Goal: Navigation & Orientation: Find specific page/section

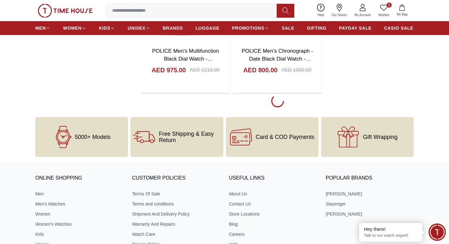
scroll to position [1199, 0]
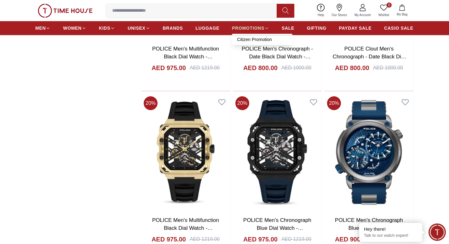
click at [244, 26] on span "PROMOTIONS" at bounding box center [248, 28] width 32 height 6
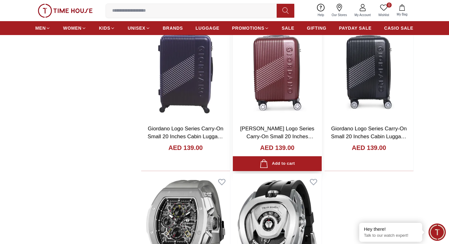
scroll to position [1072, 0]
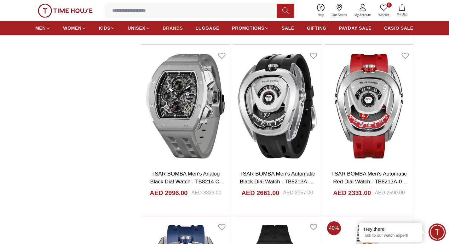
click at [180, 28] on span "BRANDS" at bounding box center [173, 28] width 20 height 6
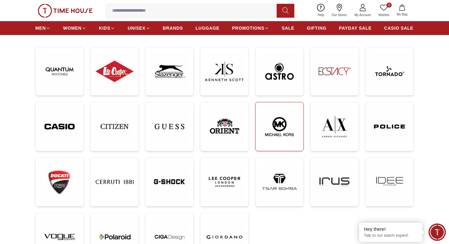
scroll to position [126, 0]
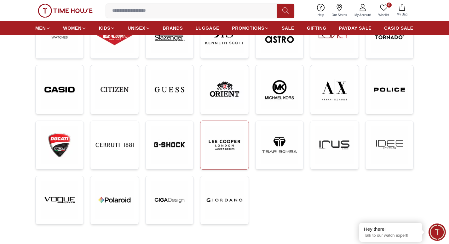
click at [232, 147] on img at bounding box center [225, 145] width 38 height 38
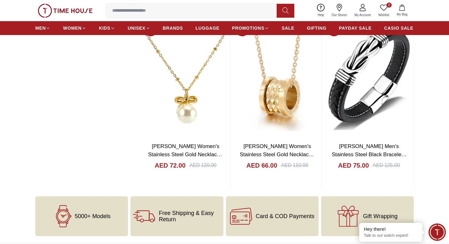
scroll to position [631, 0]
click at [165, 27] on span "BRANDS" at bounding box center [173, 28] width 20 height 6
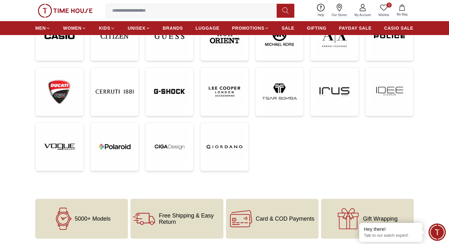
scroll to position [189, 0]
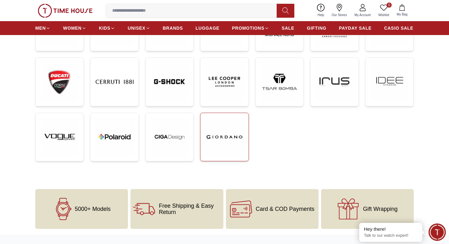
click at [222, 145] on img at bounding box center [225, 137] width 38 height 38
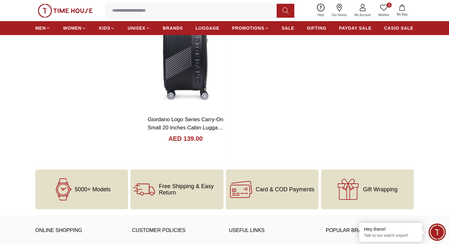
scroll to position [1262, 0]
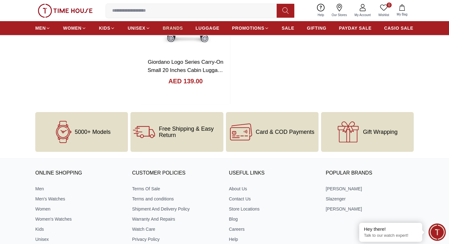
click at [176, 27] on span "BRANDS" at bounding box center [173, 28] width 20 height 6
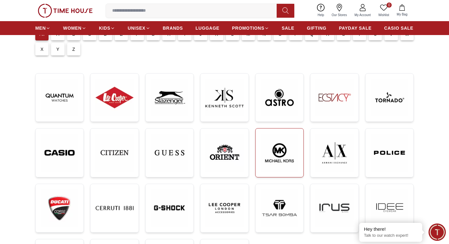
scroll to position [95, 0]
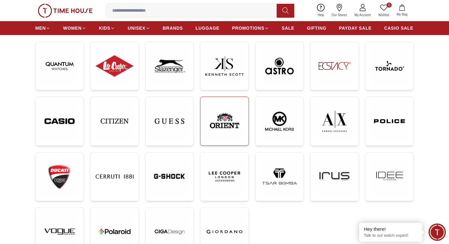
click at [232, 126] on img at bounding box center [225, 121] width 38 height 38
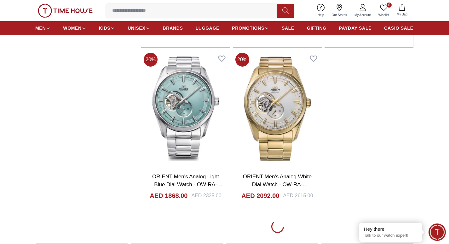
scroll to position [1262, 0]
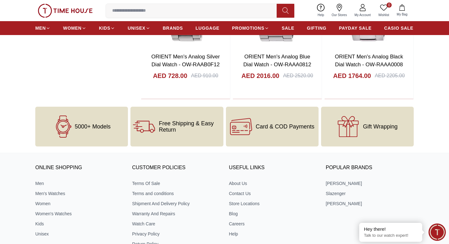
scroll to position [3438, 0]
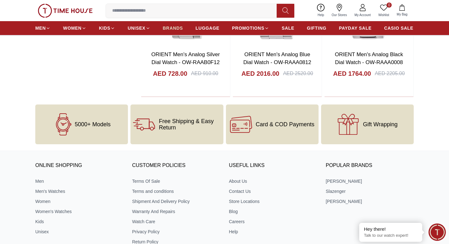
click at [167, 30] on span "BRANDS" at bounding box center [173, 28] width 20 height 6
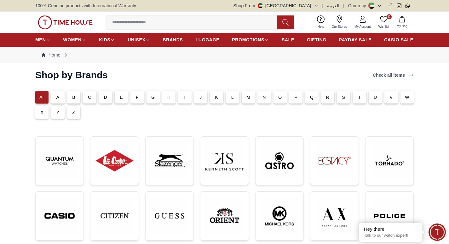
scroll to position [95, 0]
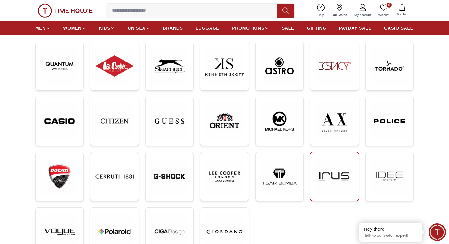
click at [335, 185] on img at bounding box center [335, 176] width 38 height 38
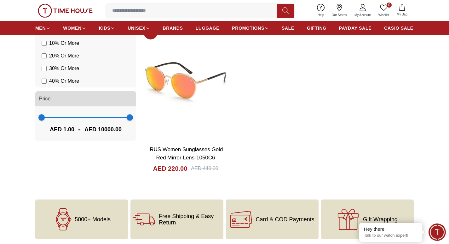
scroll to position [284, 0]
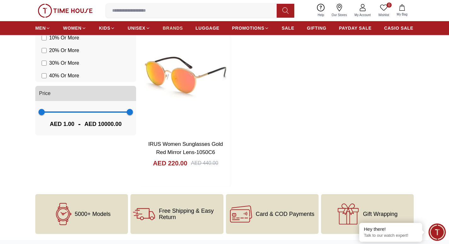
click at [174, 30] on span "BRANDS" at bounding box center [173, 28] width 20 height 6
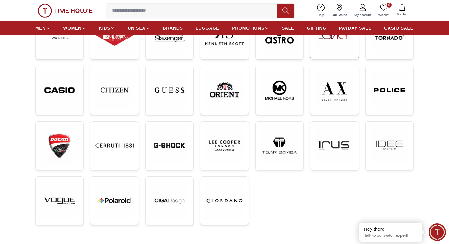
scroll to position [126, 0]
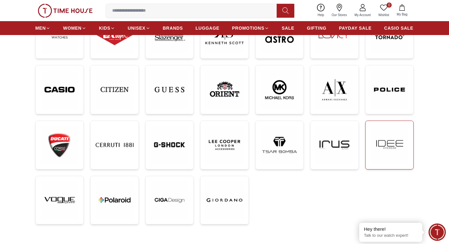
click at [388, 149] on img at bounding box center [390, 145] width 38 height 38
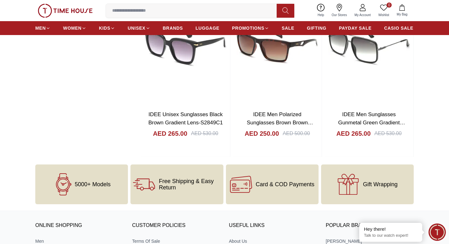
scroll to position [757, 0]
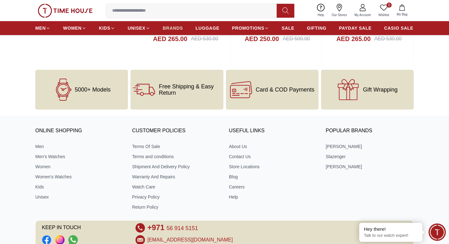
click at [170, 27] on span "BRANDS" at bounding box center [173, 28] width 20 height 6
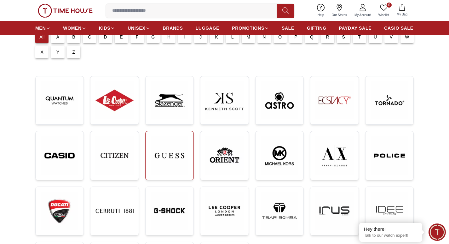
scroll to position [63, 0]
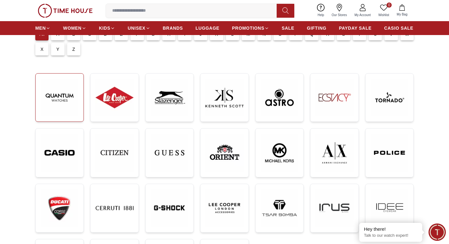
click at [68, 93] on img at bounding box center [60, 98] width 38 height 38
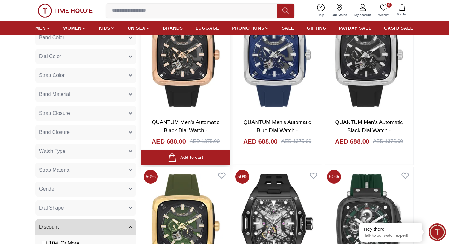
scroll to position [379, 0]
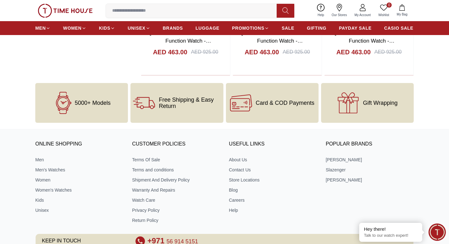
scroll to position [2460, 0]
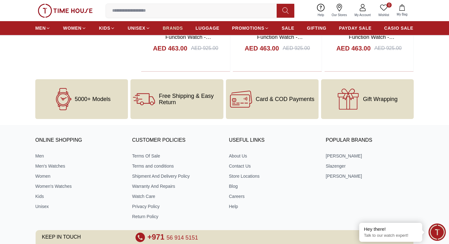
click at [172, 28] on span "BRANDS" at bounding box center [173, 28] width 20 height 6
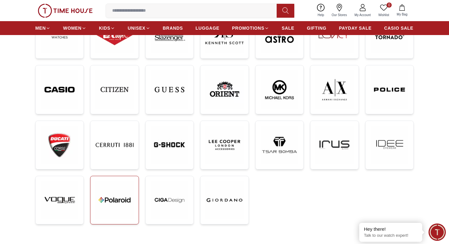
scroll to position [95, 0]
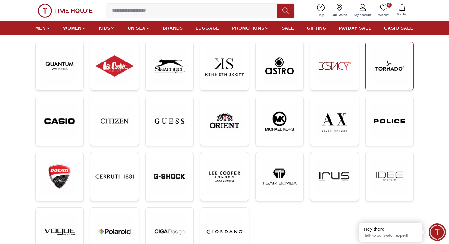
click at [379, 80] on img at bounding box center [390, 66] width 38 height 38
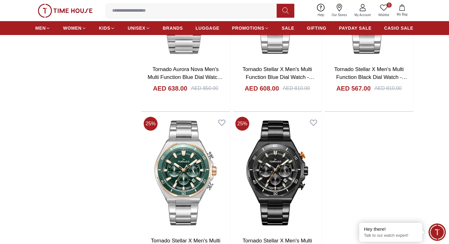
scroll to position [1293, 0]
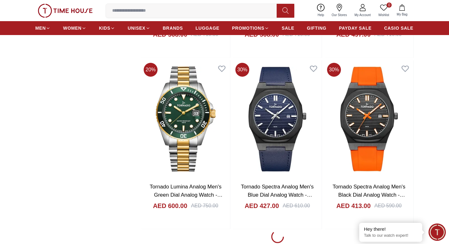
scroll to position [3533, 0]
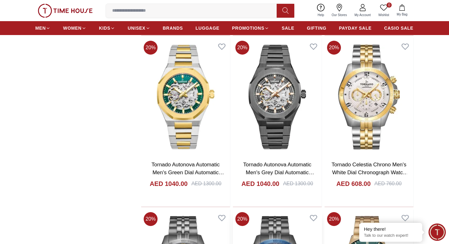
scroll to position [5583, 0]
